Goal: Task Accomplishment & Management: Use online tool/utility

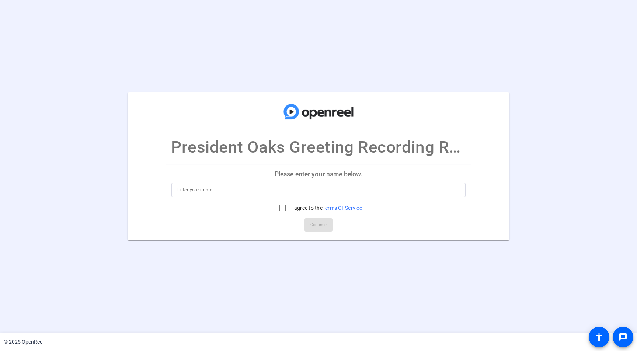
click at [219, 187] on input at bounding box center [318, 189] width 282 height 9
type input "Test"
click at [281, 209] on input "I agree to the Terms Of Service" at bounding box center [282, 208] width 15 height 15
checkbox input "true"
click at [318, 224] on span "Continue" at bounding box center [318, 224] width 16 height 11
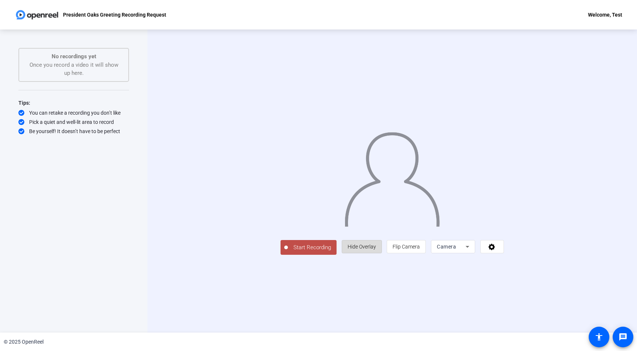
click at [376, 250] on span "Hide Overlay" at bounding box center [362, 247] width 28 height 6
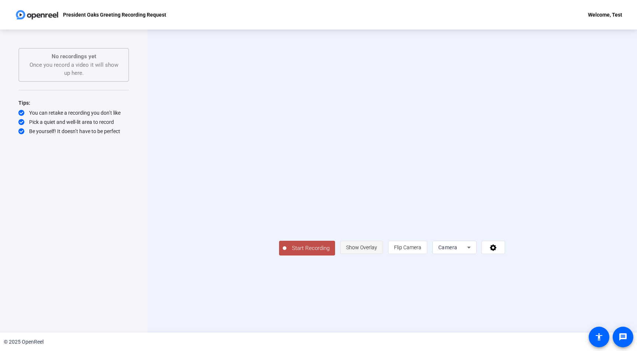
click at [377, 250] on span "Show Overlay" at bounding box center [361, 247] width 31 height 6
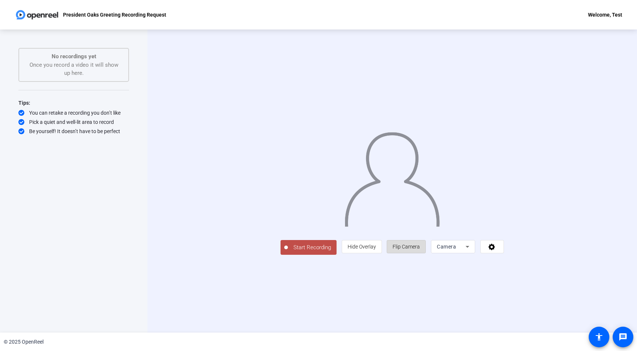
click at [420, 250] on span "Flip Camera" at bounding box center [406, 247] width 27 height 6
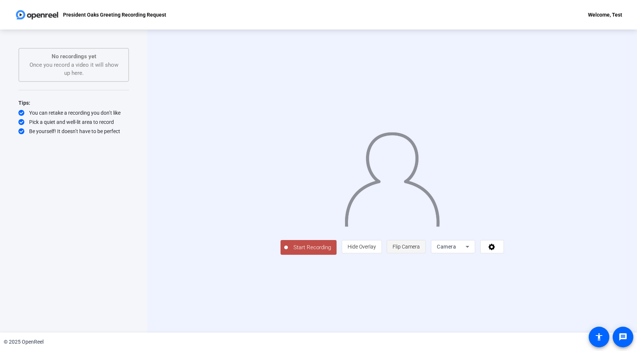
click at [420, 250] on span "Flip Camera" at bounding box center [406, 247] width 27 height 6
click at [466, 251] on div "Camera" at bounding box center [451, 246] width 29 height 9
click at [562, 316] on div at bounding box center [318, 175] width 637 height 351
click at [496, 250] on icon at bounding box center [492, 246] width 8 height 7
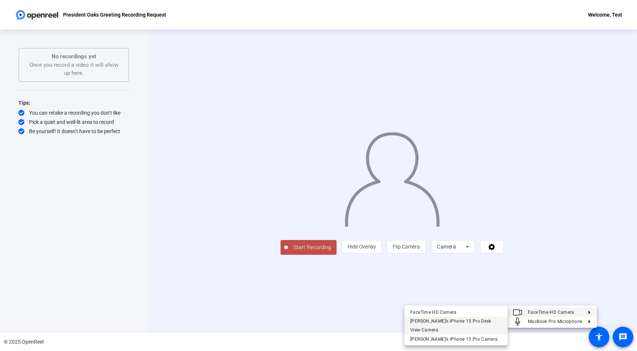
click at [456, 323] on div "[PERSON_NAME]’s iPhone 15 Pro Desk View Camera" at bounding box center [455, 326] width 91 height 18
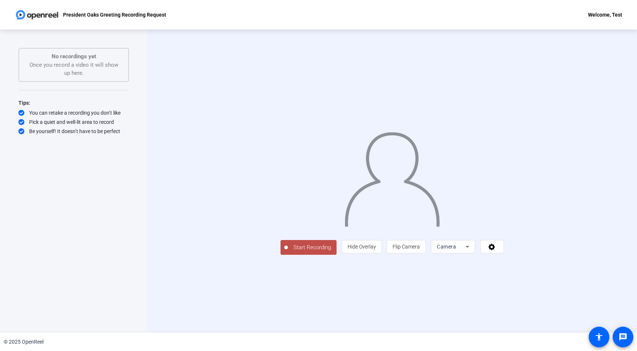
click at [472, 251] on icon at bounding box center [467, 246] width 9 height 9
click at [545, 248] on mat-option "Camera" at bounding box center [546, 246] width 44 height 15
click at [466, 251] on div "Camera" at bounding box center [451, 246] width 29 height 9
click at [547, 262] on mat-option "Screen" at bounding box center [546, 261] width 44 height 15
